Goal: Task Accomplishment & Management: Manage account settings

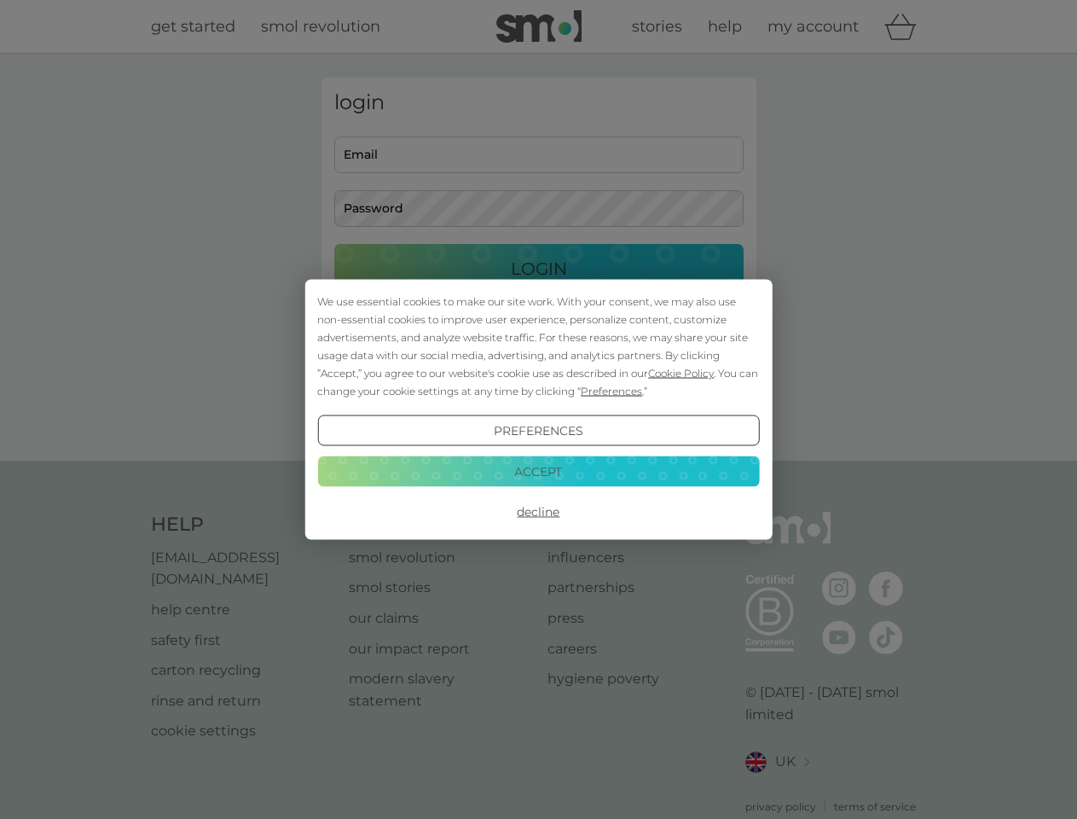
click at [681, 373] on span "Cookie Policy" at bounding box center [681, 373] width 66 height 13
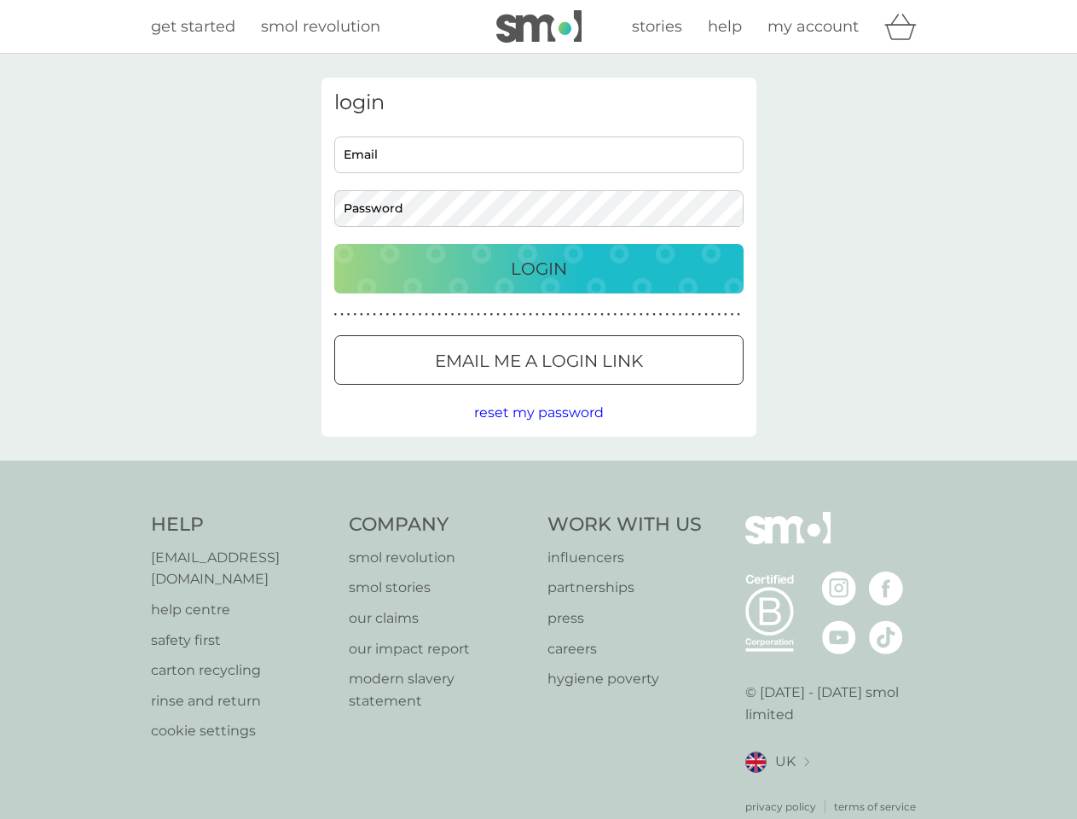
click at [610, 391] on div "login Email Password Login ● ● ● ● ● ● ● ● ● ● ● ● ● ● ● ● ● ● ● ● ● ● ● ● ● ● …" at bounding box center [539, 257] width 435 height 359
click at [538, 431] on div "login Email Password Login ● ● ● ● ● ● ● ● ● ● ● ● ● ● ● ● ● ● ● ● ● ● ● ● ● ● …" at bounding box center [539, 257] width 435 height 359
click at [538, 512] on div "Help [EMAIL_ADDRESS][DOMAIN_NAME] help centre safety first carton recycling rin…" at bounding box center [539, 663] width 776 height 303
click at [538, 471] on div "Help [EMAIL_ADDRESS][DOMAIN_NAME] help centre safety first carton recycling rin…" at bounding box center [538, 663] width 1077 height 405
